Goal: Transaction & Acquisition: Obtain resource

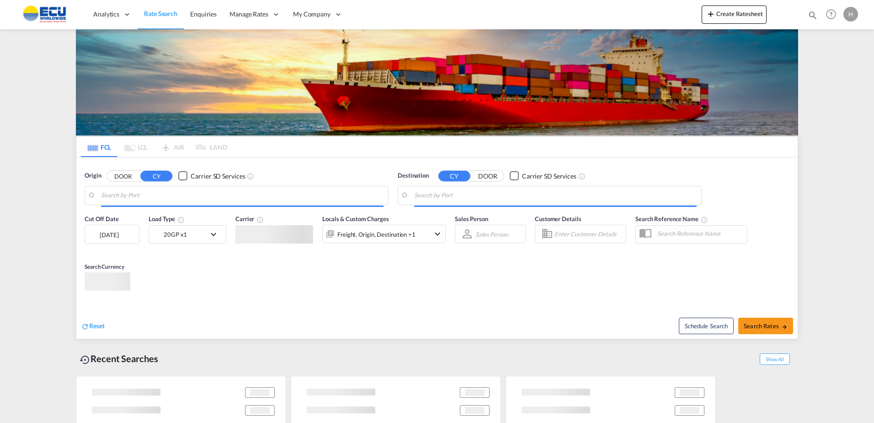
type input "[GEOGRAPHIC_DATA], [GEOGRAPHIC_DATA]"
type input "Shuwaikh, KWSWK"
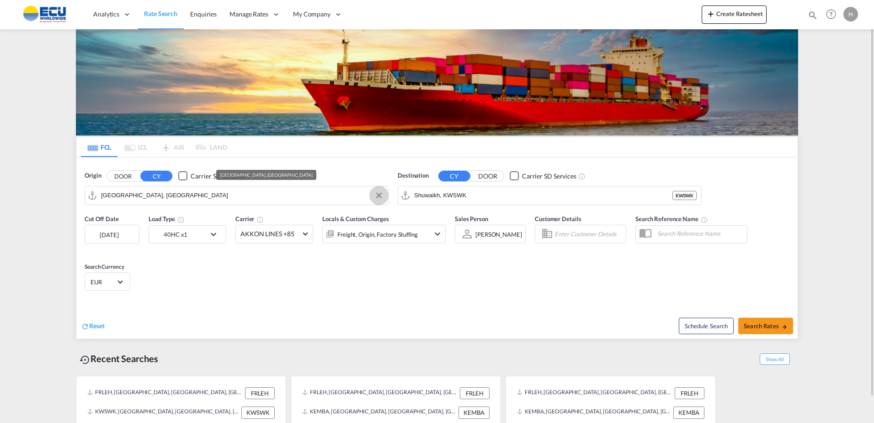
click at [379, 194] on button "Clear Input" at bounding box center [379, 195] width 14 height 14
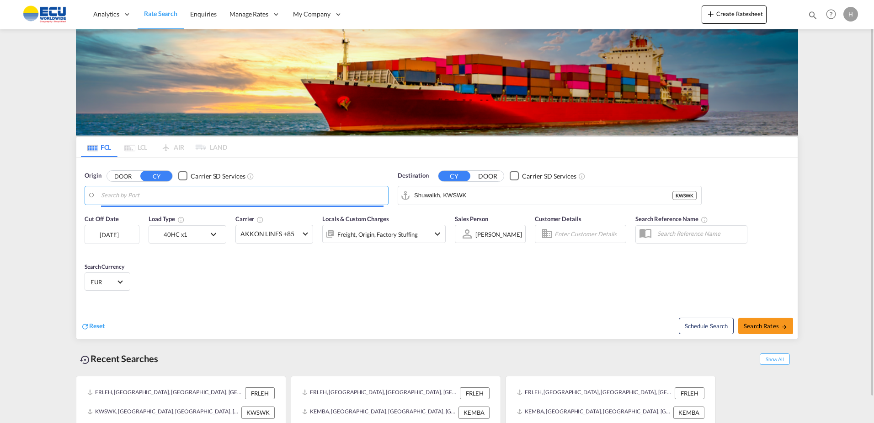
click at [332, 192] on body "Analytics Reports Dashboard Rate Search Enquiries Manage Rates Contract Rates" at bounding box center [437, 211] width 874 height 423
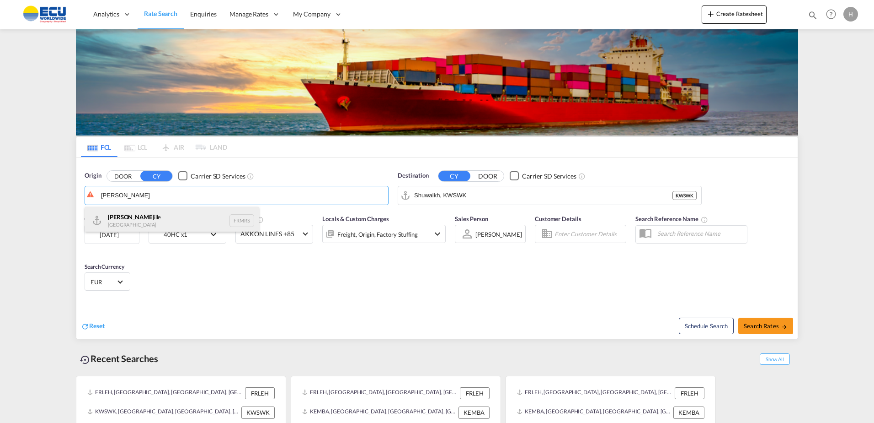
click at [145, 218] on div "[PERSON_NAME] France FRMRS" at bounding box center [172, 220] width 174 height 27
type input "[GEOGRAPHIC_DATA], FRMRS"
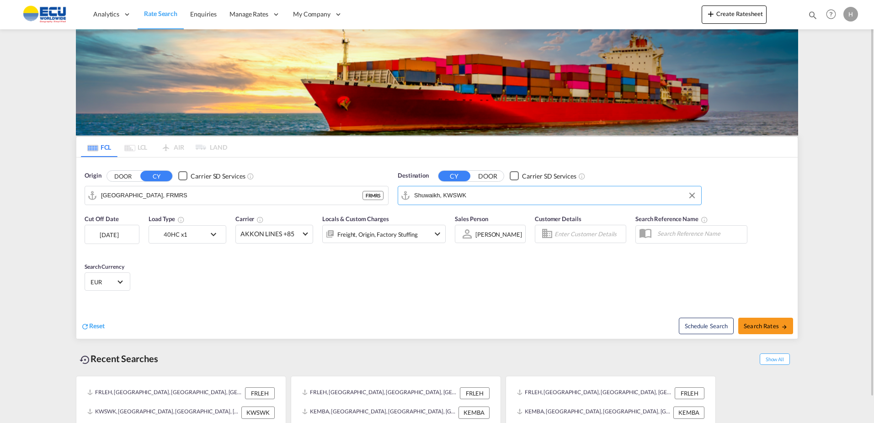
click at [499, 200] on input "Shuwaikh, KWSWK" at bounding box center [555, 195] width 283 height 14
click at [693, 194] on button "Clear Input" at bounding box center [693, 195] width 14 height 14
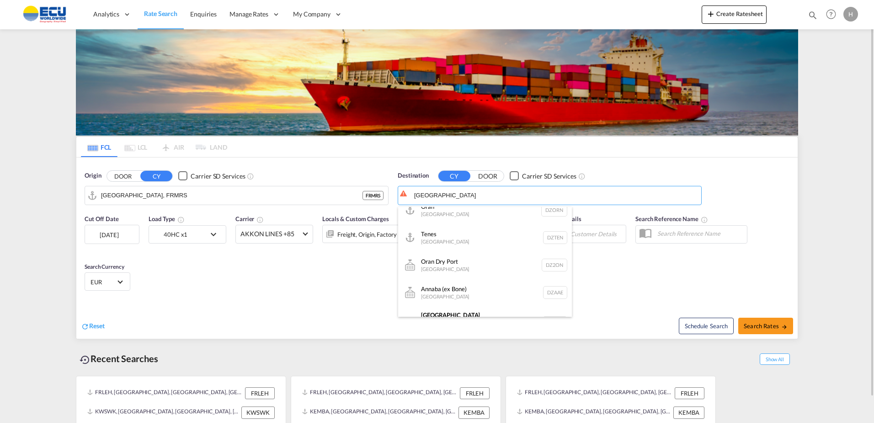
scroll to position [307, 0]
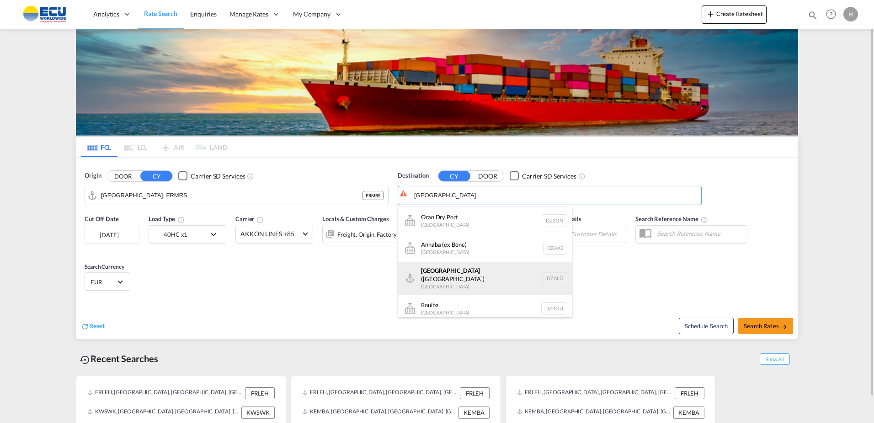
click at [439, 279] on div "[GEOGRAPHIC_DATA] ([GEOGRAPHIC_DATA]) [GEOGRAPHIC_DATA] [GEOGRAPHIC_DATA]" at bounding box center [485, 278] width 174 height 33
type input "[GEOGRAPHIC_DATA] ([GEOGRAPHIC_DATA]), DZALG"
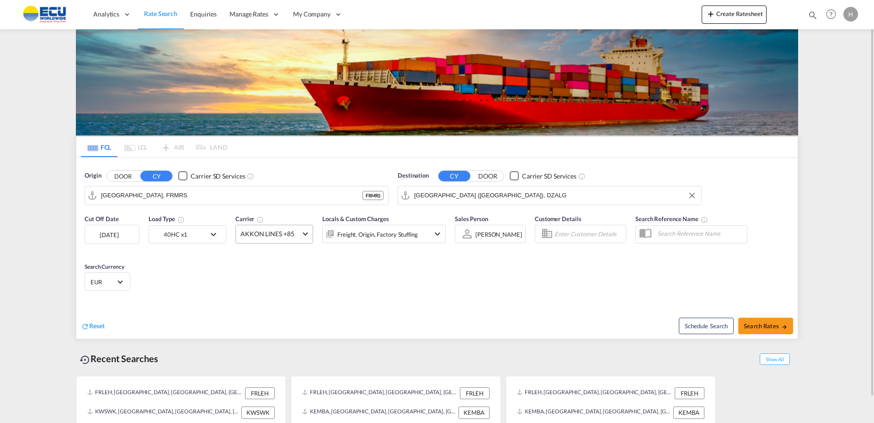
click at [305, 233] on span at bounding box center [305, 232] width 5 height 5
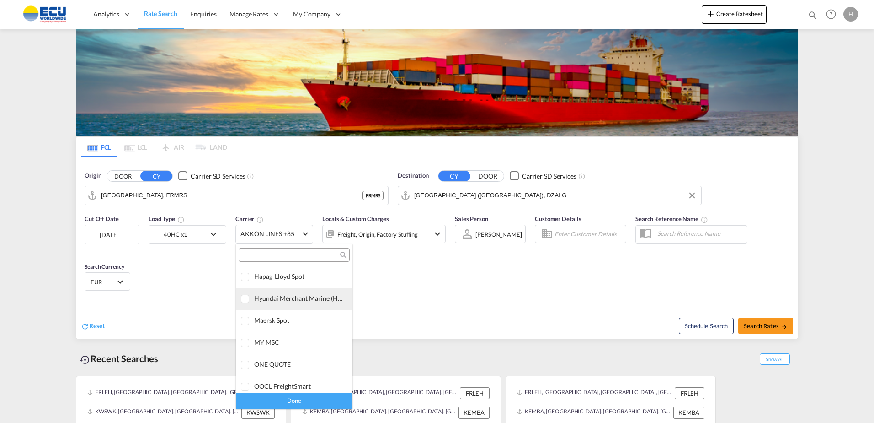
scroll to position [0, 0]
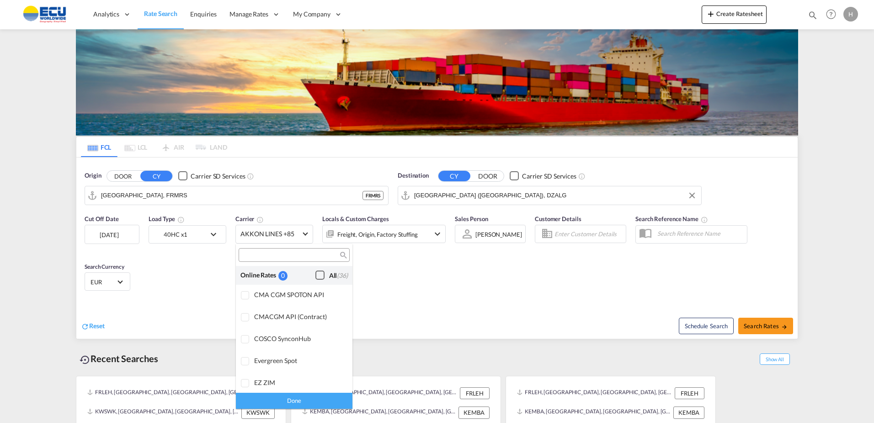
click at [316, 274] on div "Checkbox No Ink" at bounding box center [320, 274] width 9 height 9
click at [265, 400] on div "Done" at bounding box center [294, 400] width 117 height 16
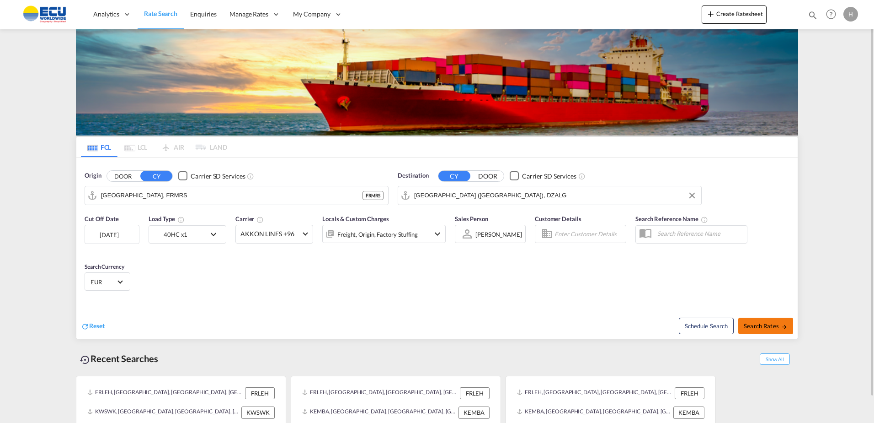
click at [786, 325] on md-icon "icon-arrow-right" at bounding box center [785, 326] width 6 height 6
type input "FRMRS to DZALG / [DATE]"
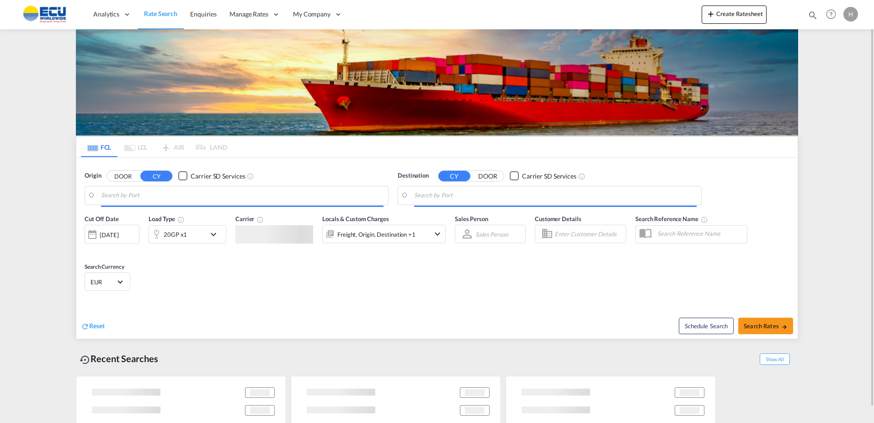
type input "[GEOGRAPHIC_DATA], FRMRS"
type input "[GEOGRAPHIC_DATA] ([GEOGRAPHIC_DATA]), DZALG"
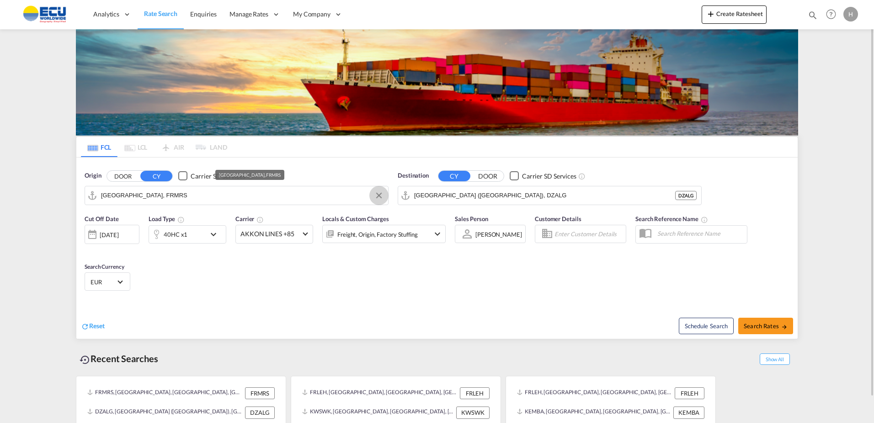
click at [376, 193] on button "Clear Input" at bounding box center [379, 195] width 14 height 14
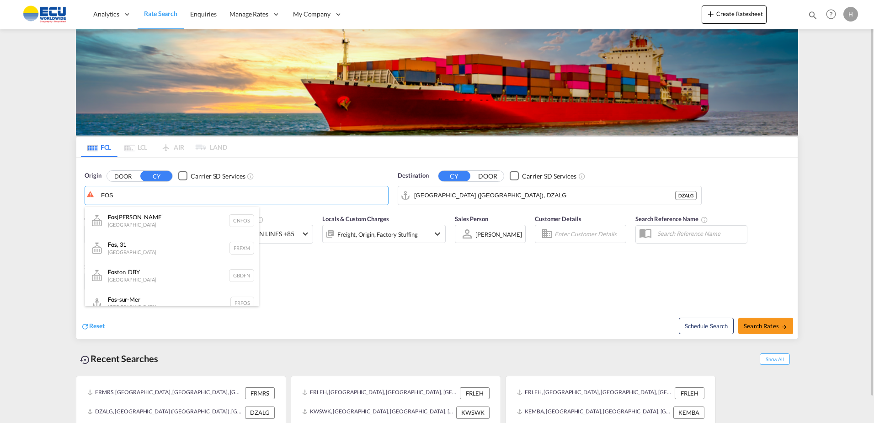
click at [129, 293] on div "Fos -sur-Mer France FRFOS" at bounding box center [172, 302] width 174 height 27
type input "Fos-sur-Mer, FRFOS"
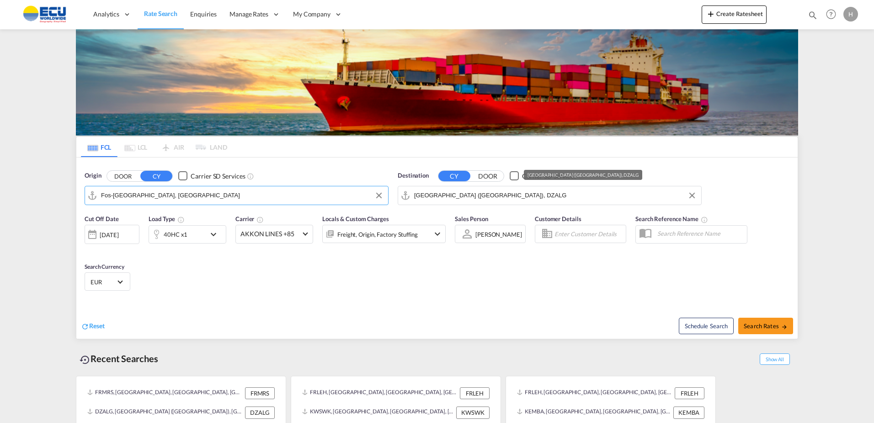
click at [575, 197] on input "[GEOGRAPHIC_DATA] ([GEOGRAPHIC_DATA]), DZALG" at bounding box center [555, 195] width 283 height 14
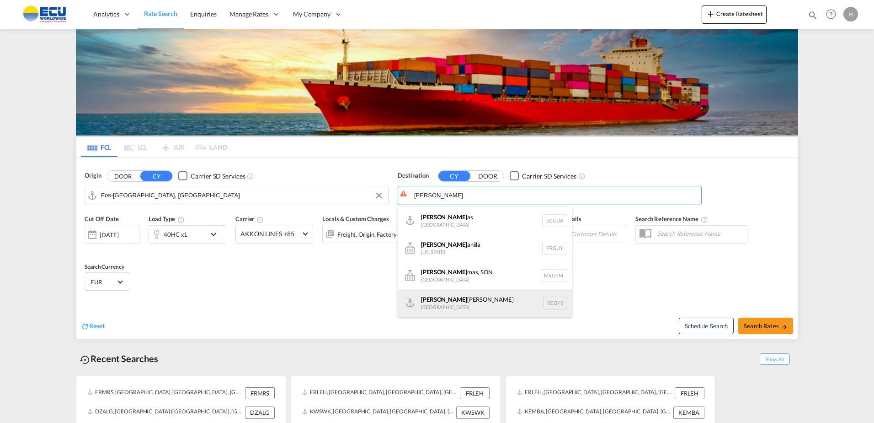
click at [487, 293] on div "Guay aquil Ecuador ECGYE" at bounding box center [485, 302] width 174 height 27
type input "Guayaquil, ECGYE"
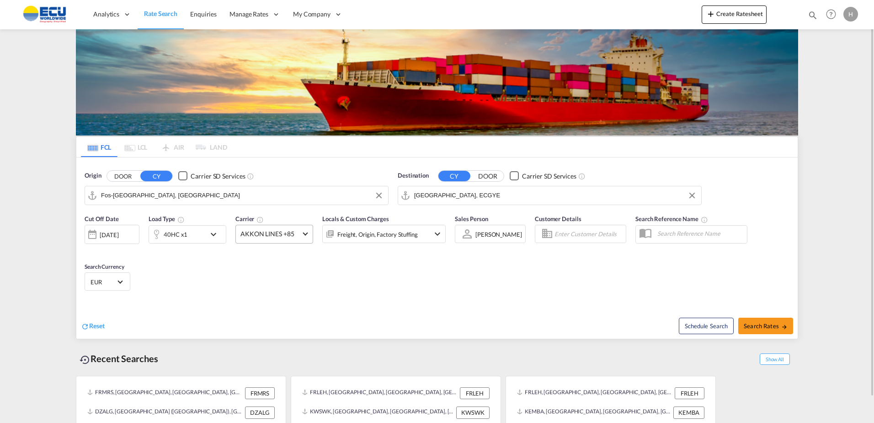
click at [307, 235] on md-select-value "AKKON LINES +85" at bounding box center [274, 234] width 77 height 18
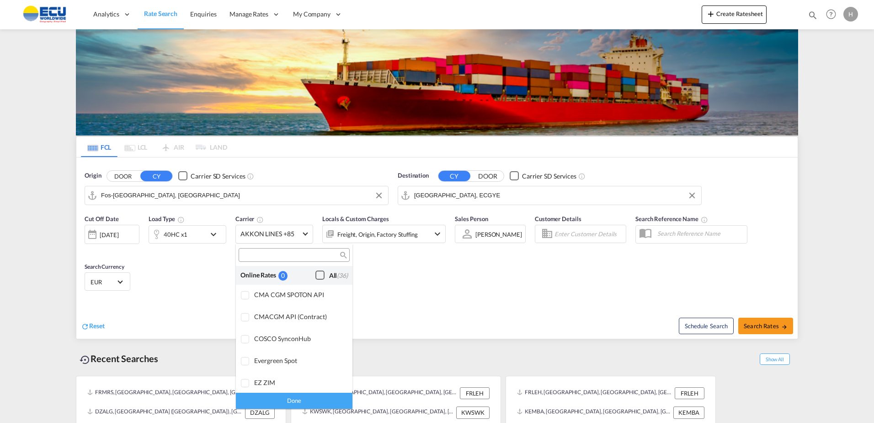
click at [316, 277] on div "Checkbox No Ink" at bounding box center [320, 274] width 9 height 9
click at [325, 402] on div "Done" at bounding box center [294, 400] width 117 height 16
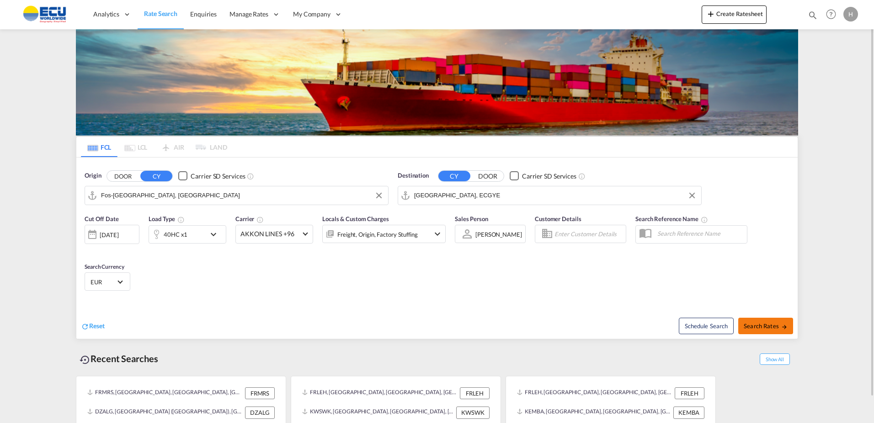
click at [780, 324] on span "Search Rates" at bounding box center [766, 325] width 44 height 7
type input "FRFOS to ECGYE / 5 Sep 2025"
